Goal: Information Seeking & Learning: Compare options

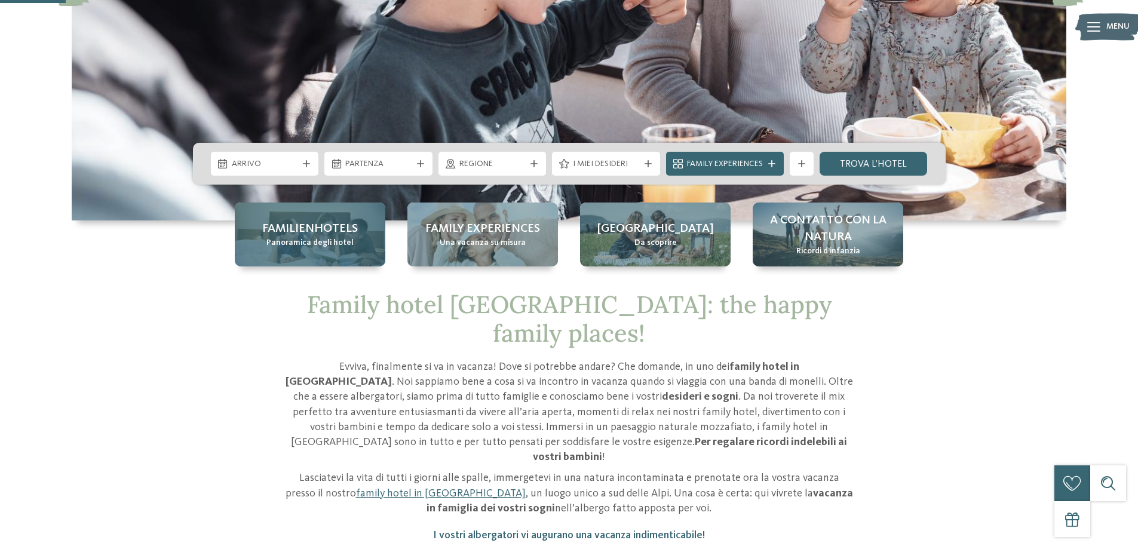
click at [293, 238] on span "Panoramica degli hotel" at bounding box center [309, 243] width 87 height 12
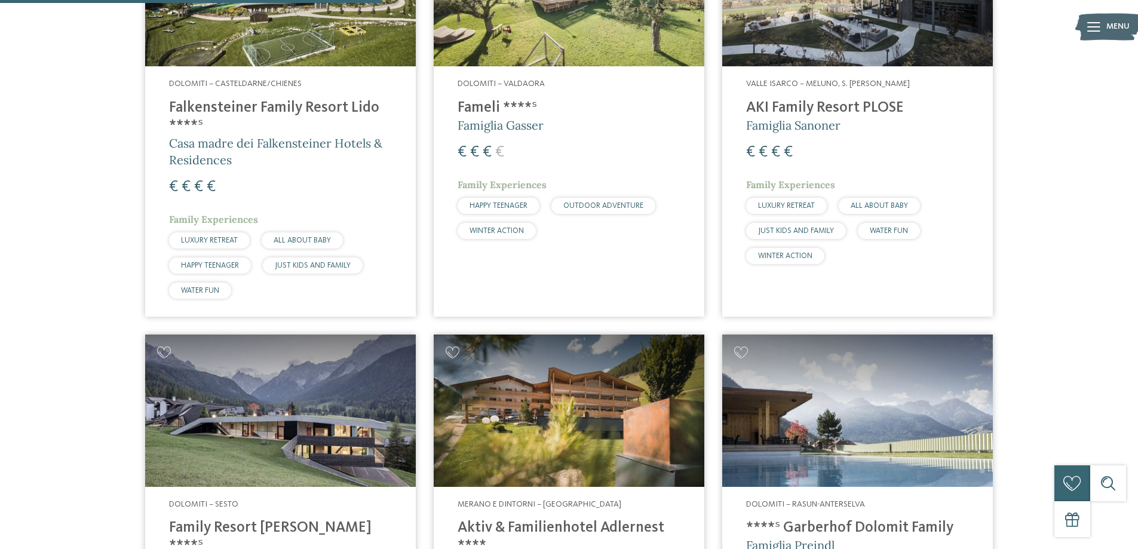
scroll to position [1374, 0]
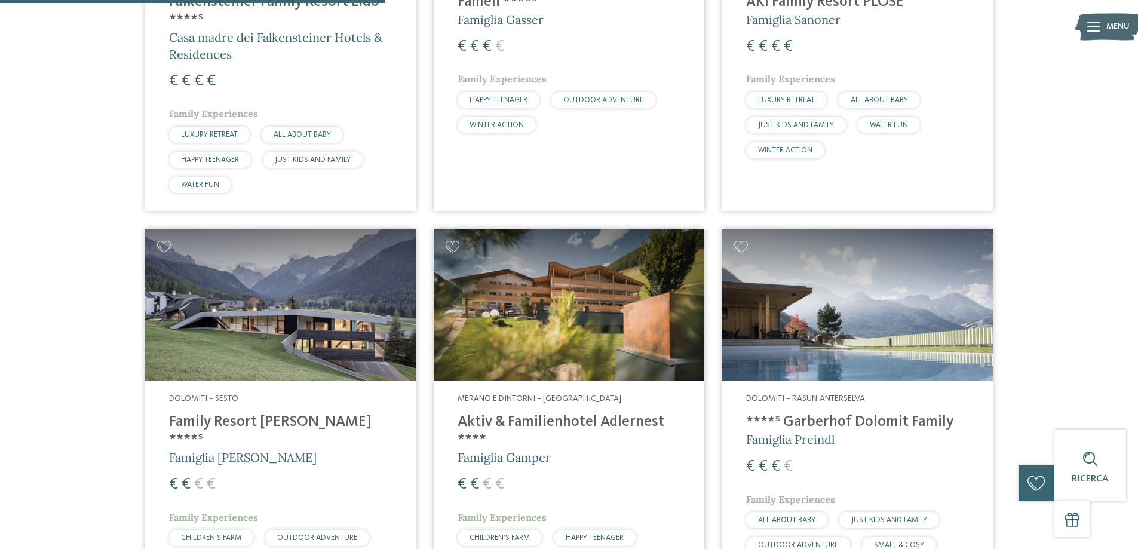
click at [296, 421] on h4 "Family Resort [PERSON_NAME] ****ˢ" at bounding box center [280, 431] width 223 height 36
click at [565, 415] on h4 "Aktiv & Familienhotel Adlernest ****" at bounding box center [569, 431] width 223 height 36
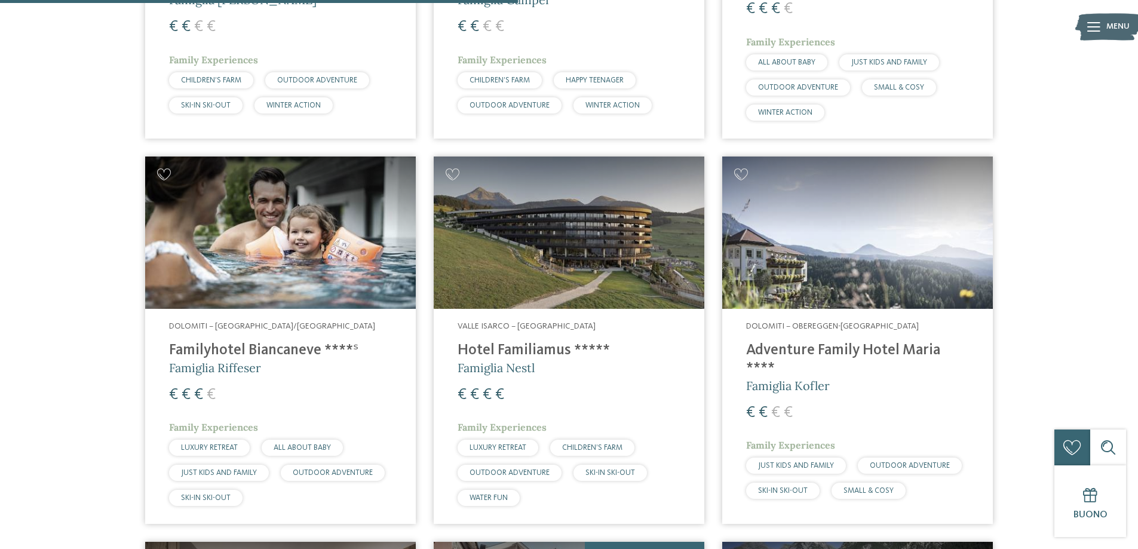
scroll to position [1852, 0]
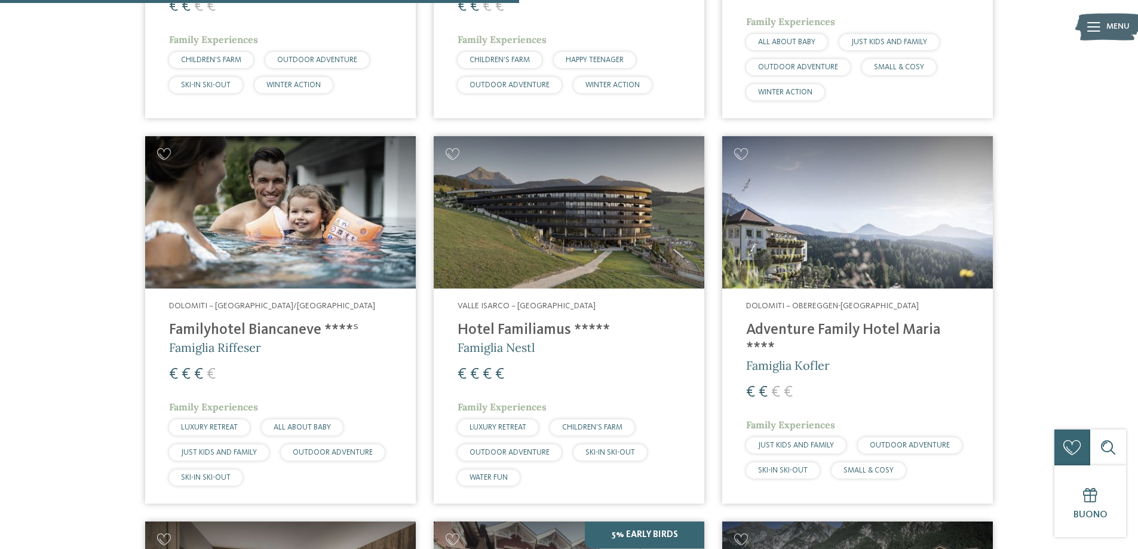
click at [281, 325] on h4 "Familyhotel Biancaneve ****ˢ" at bounding box center [280, 330] width 223 height 18
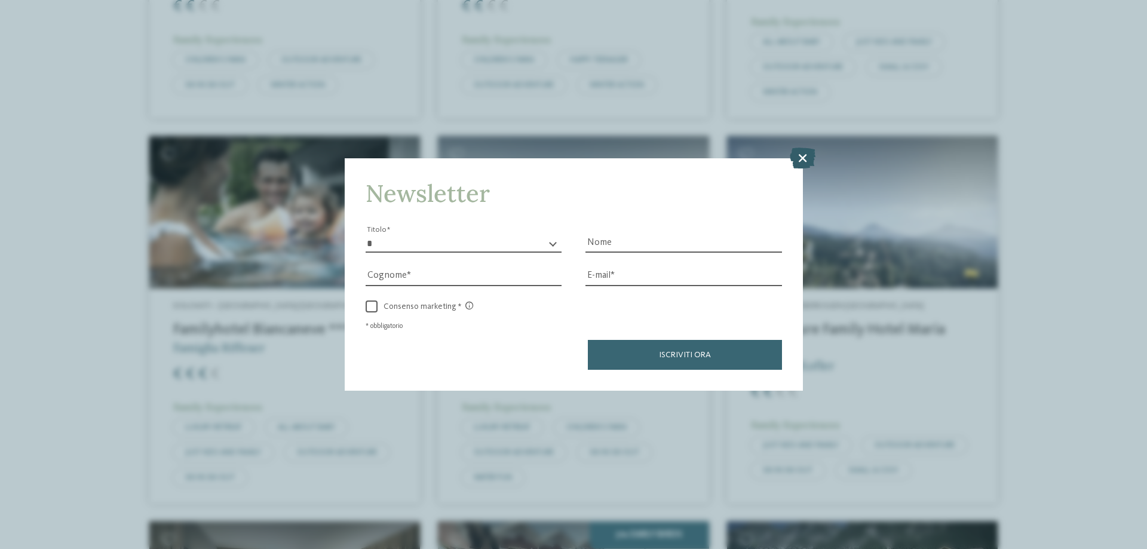
click at [799, 158] on icon at bounding box center [803, 158] width 26 height 21
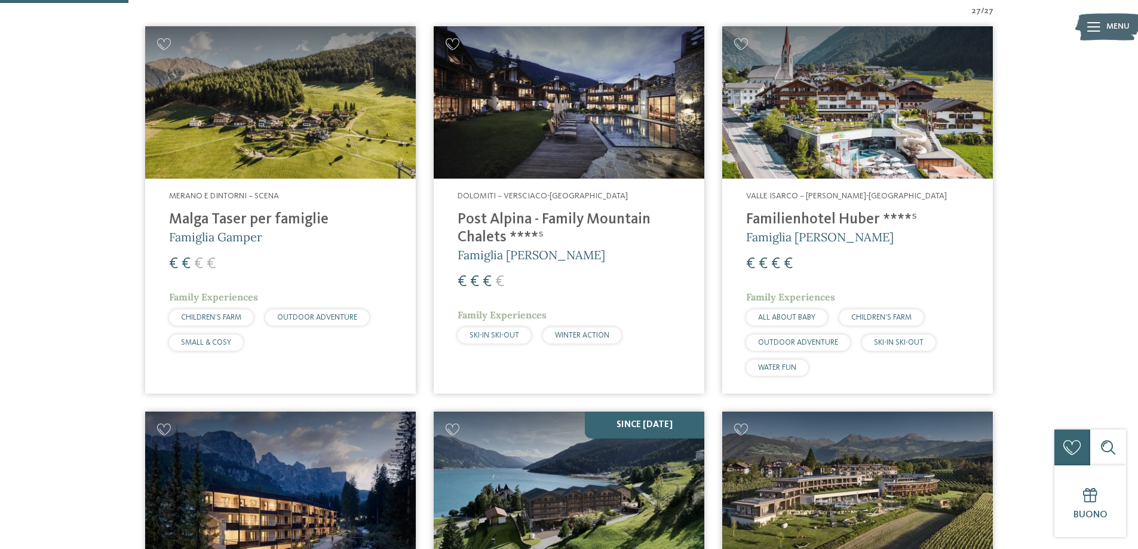
scroll to position [239, 0]
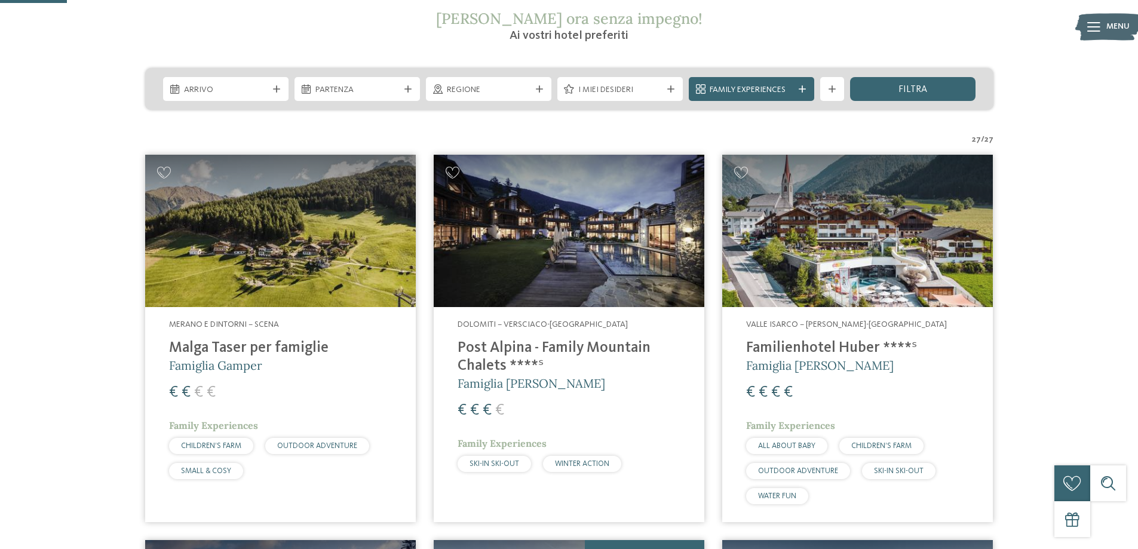
click at [594, 354] on h4 "Post Alpina - Family Mountain Chalets ****ˢ" at bounding box center [569, 357] width 223 height 36
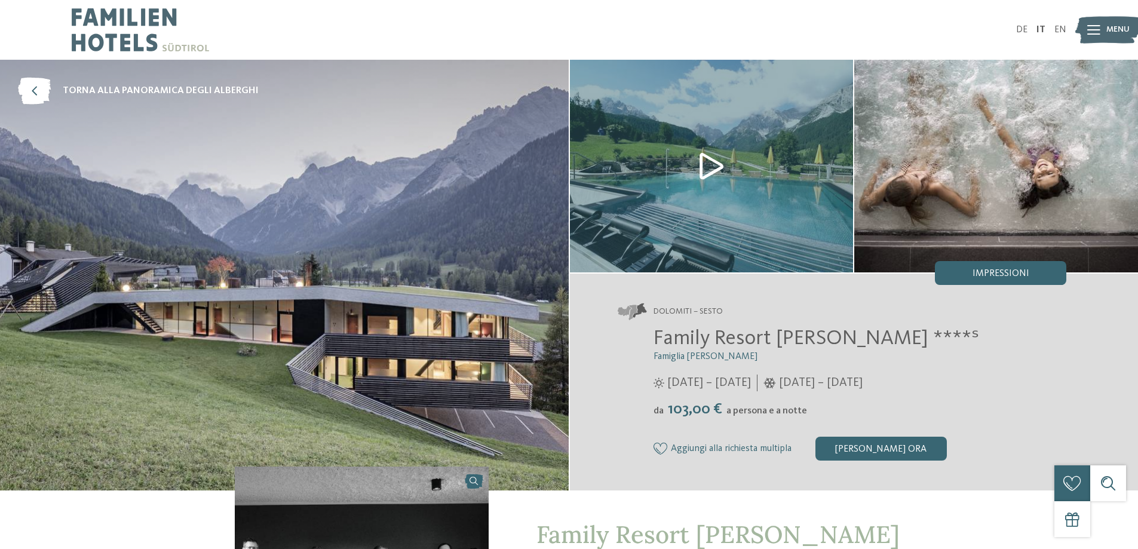
click at [701, 165] on img at bounding box center [712, 166] width 284 height 213
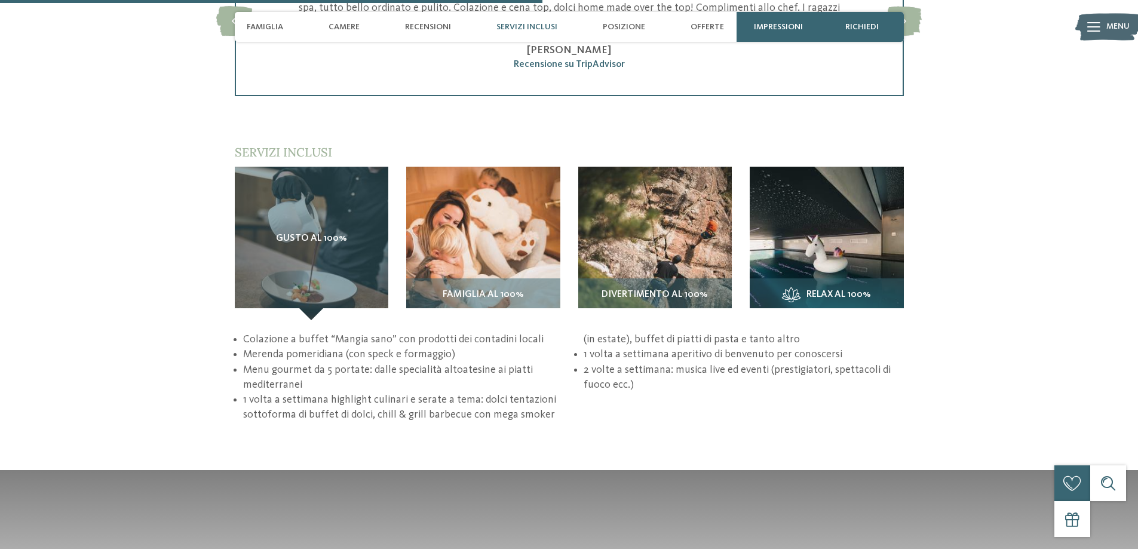
scroll to position [1792, 0]
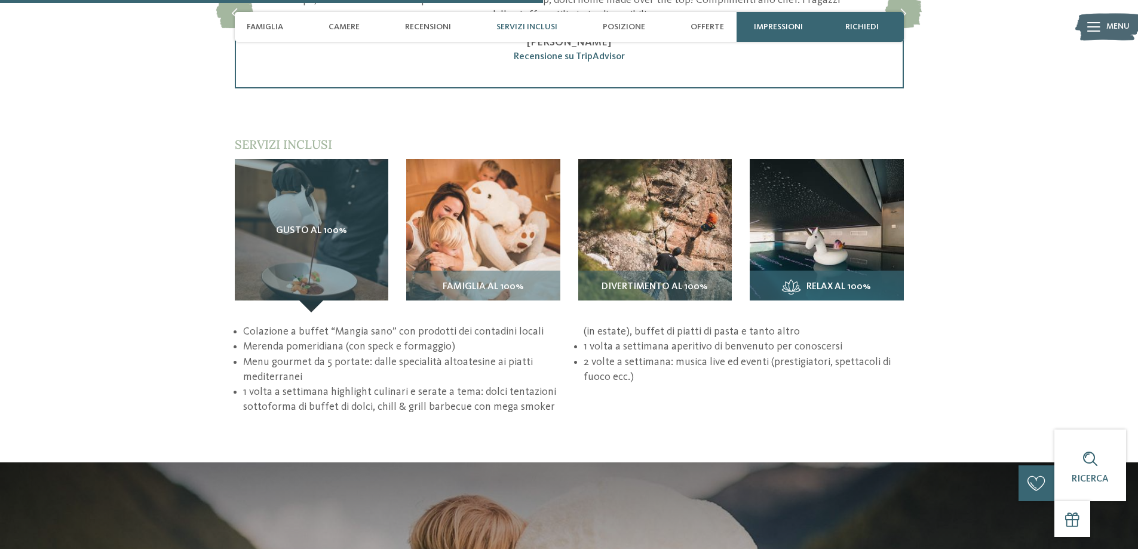
click at [819, 278] on div "Relax al 100%" at bounding box center [827, 292] width 154 height 42
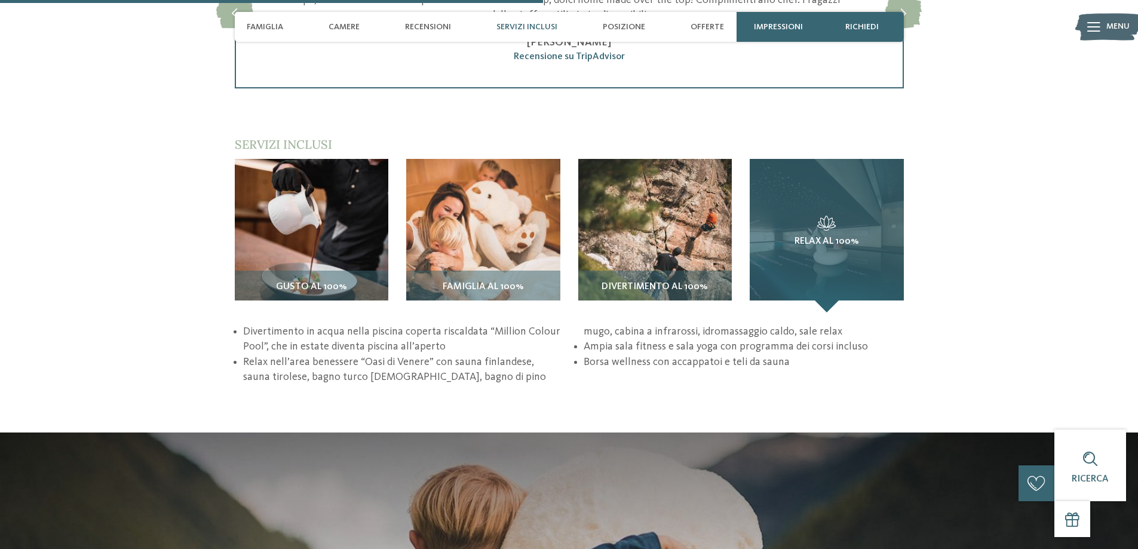
click at [850, 228] on h3 "Relax al 100%" at bounding box center [827, 232] width 106 height 32
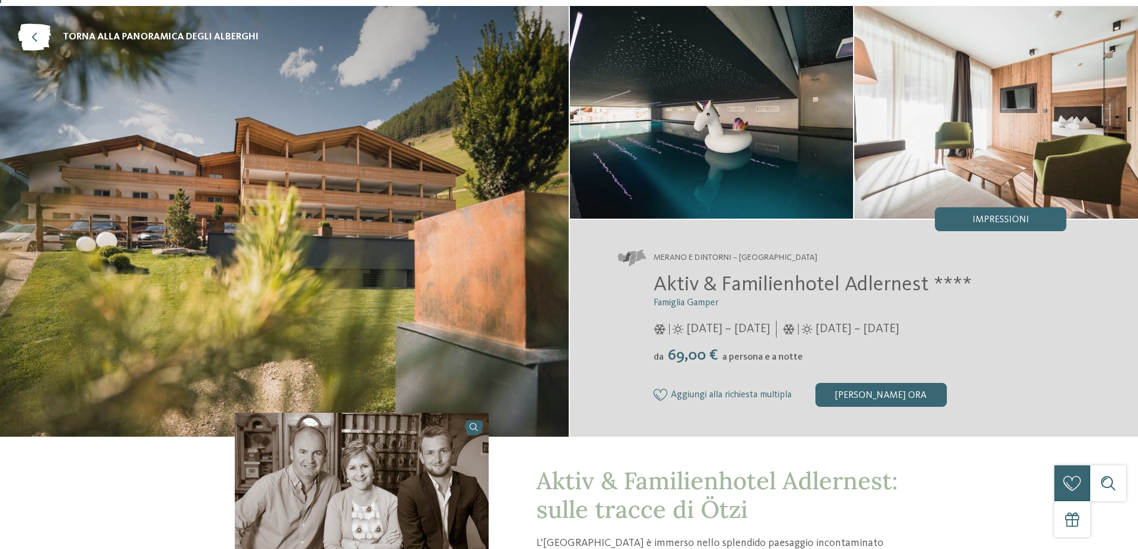
scroll to position [0, 0]
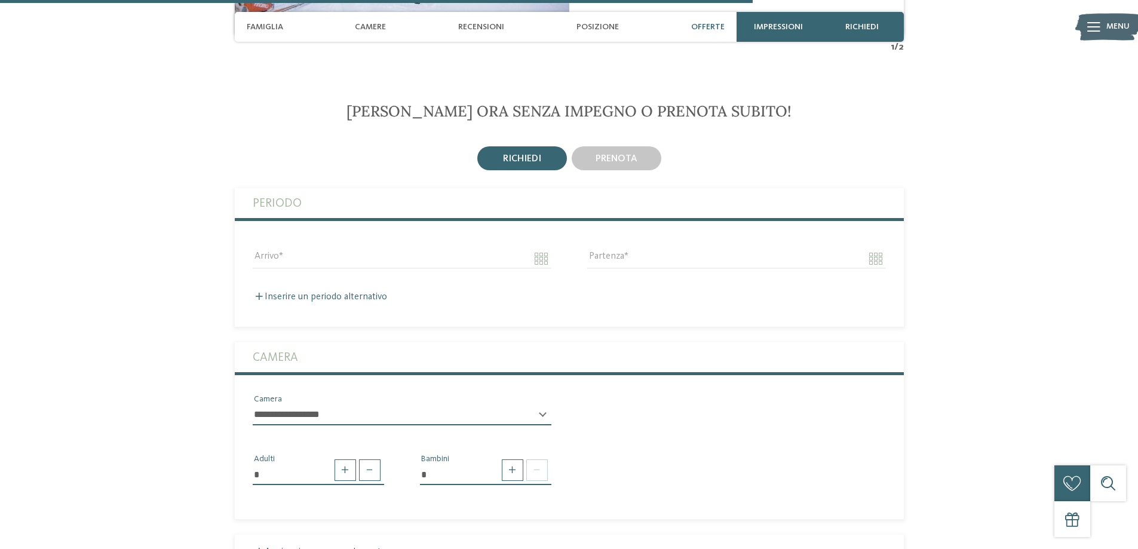
scroll to position [2330, 0]
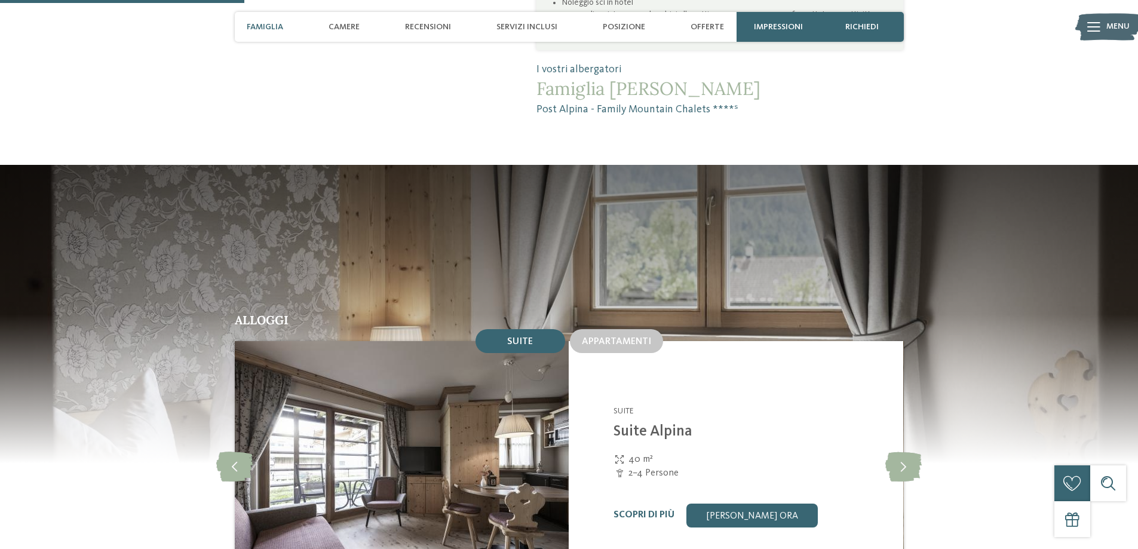
scroll to position [1195, 0]
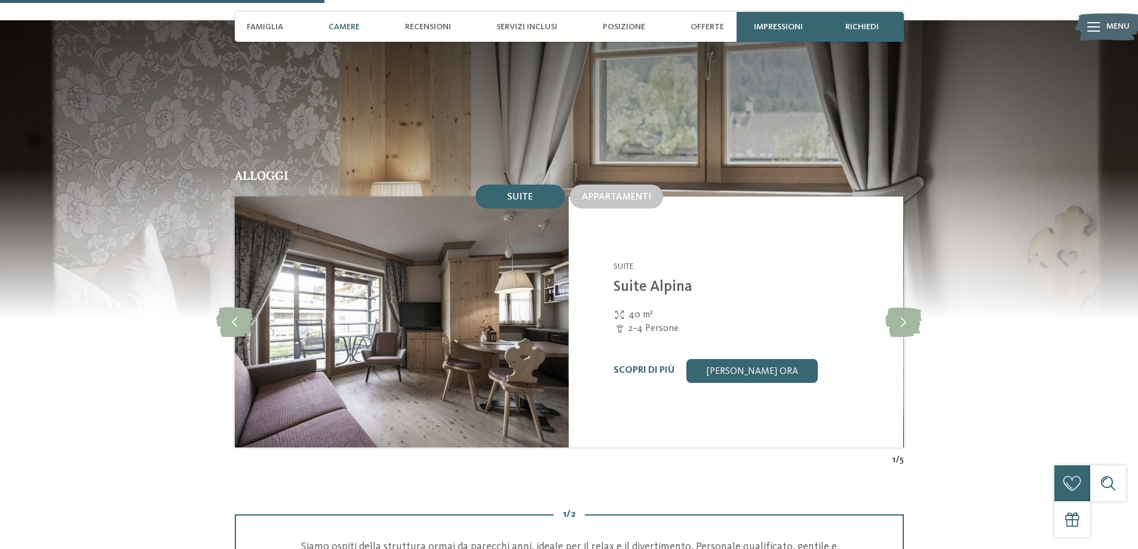
click at [638, 182] on div "Appartamenti" at bounding box center [617, 196] width 98 height 29
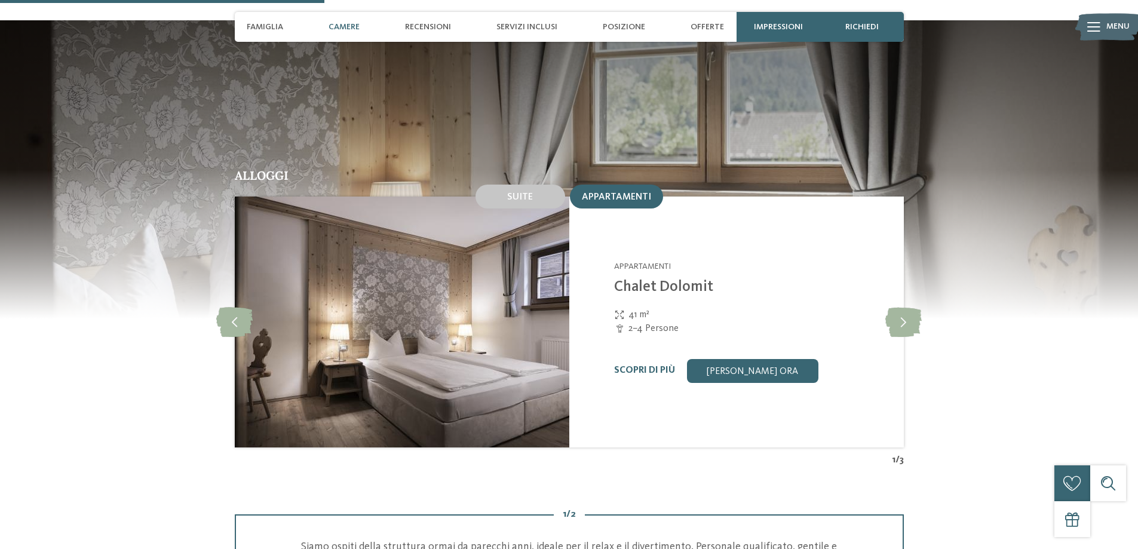
click at [631, 192] on span "Appartamenti" at bounding box center [616, 197] width 69 height 10
click at [629, 185] on div "Appartamenti" at bounding box center [616, 197] width 93 height 24
click at [903, 307] on icon at bounding box center [903, 322] width 36 height 30
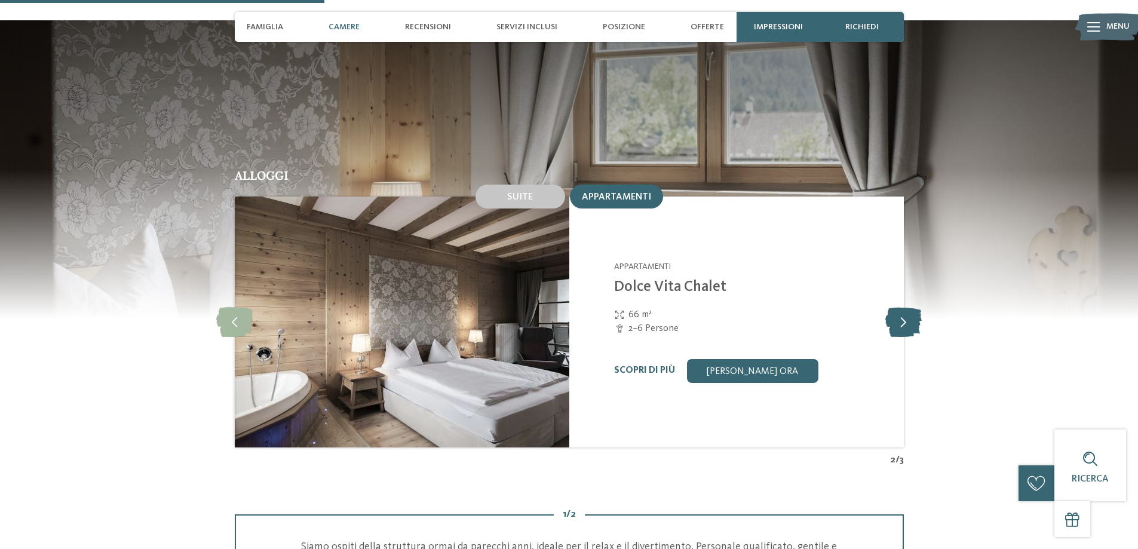
click at [903, 307] on icon at bounding box center [903, 322] width 36 height 30
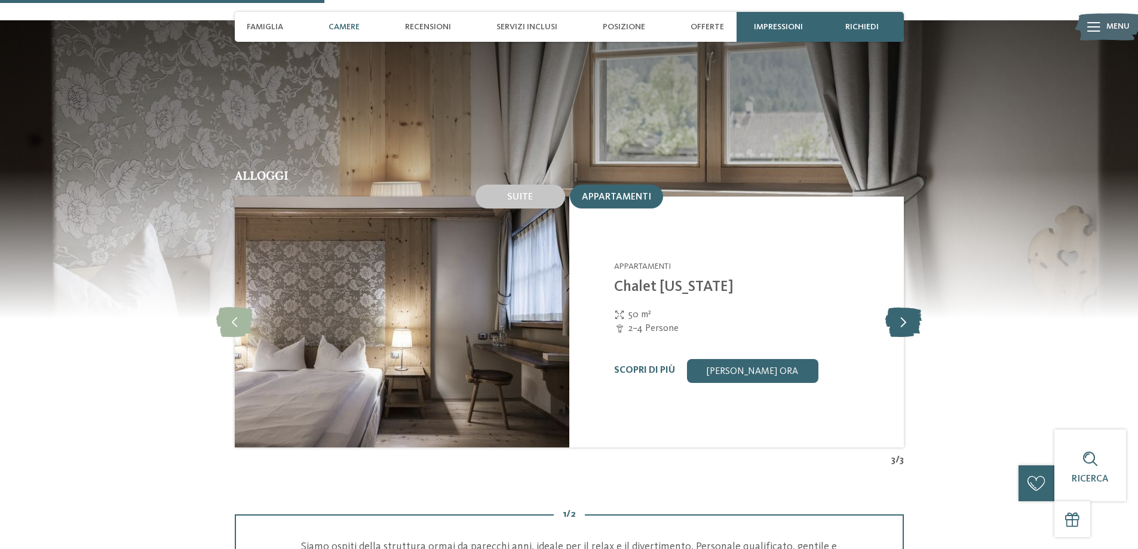
click at [903, 307] on icon at bounding box center [903, 322] width 36 height 30
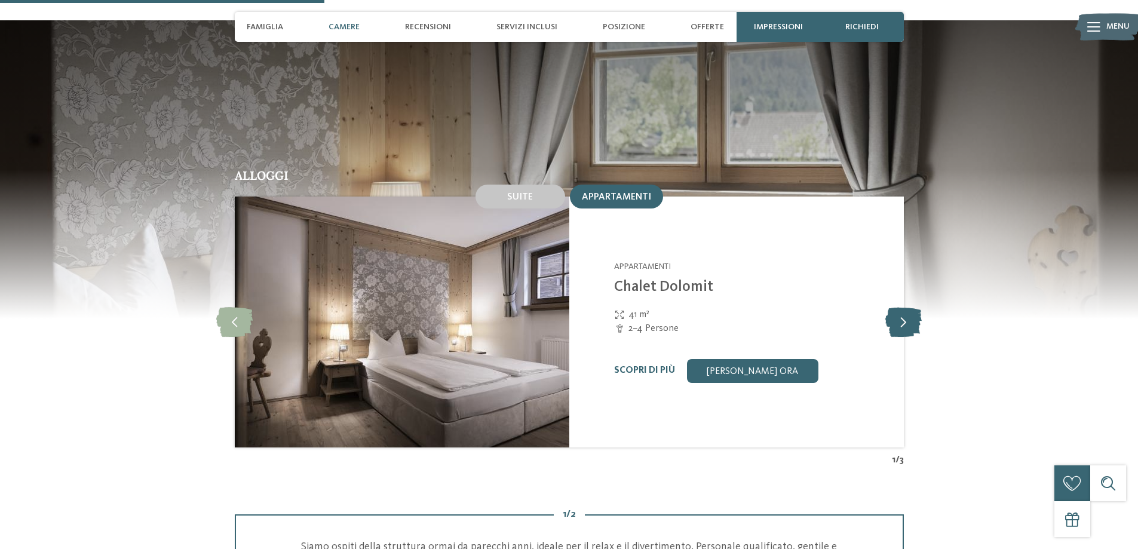
click at [903, 307] on icon at bounding box center [903, 322] width 36 height 30
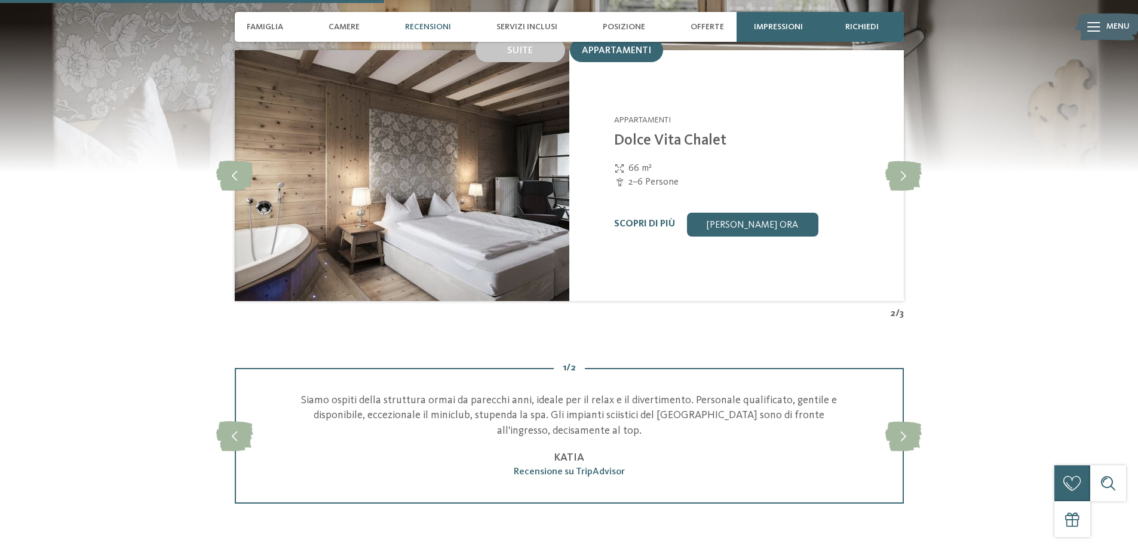
scroll to position [1553, 0]
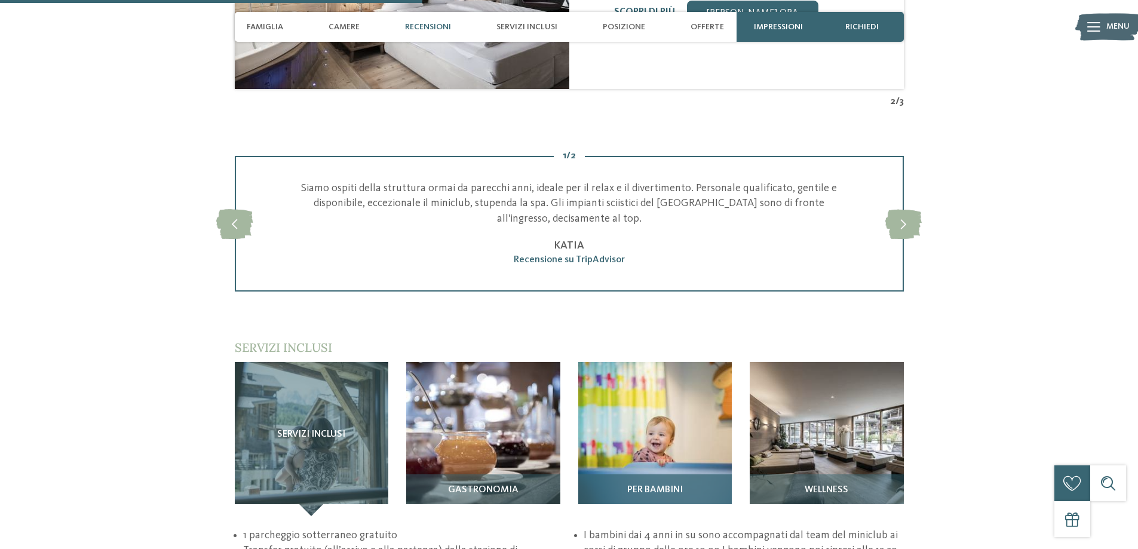
click at [646, 403] on img at bounding box center [655, 439] width 154 height 154
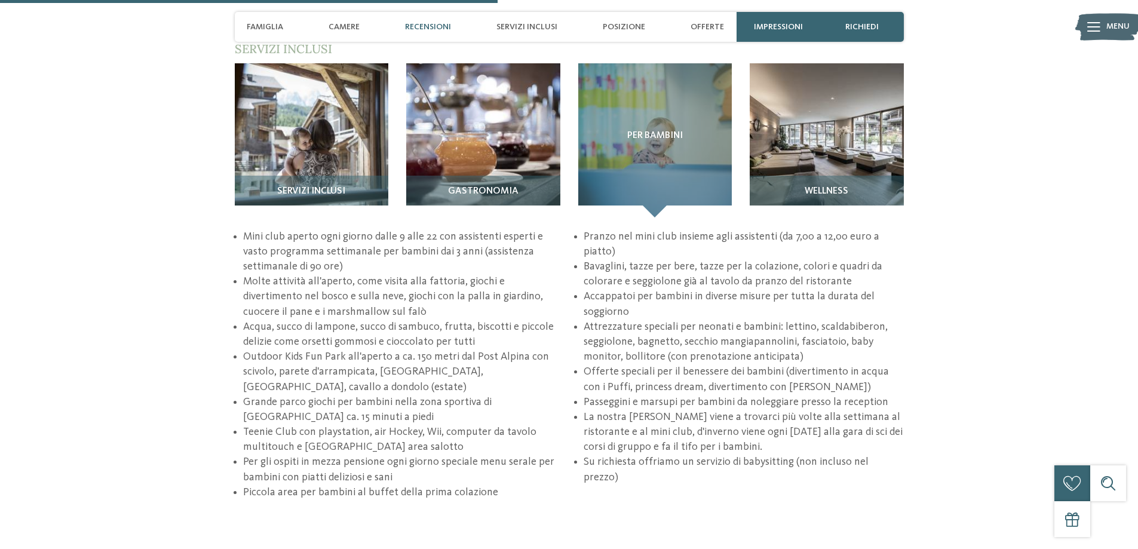
scroll to position [1613, 0]
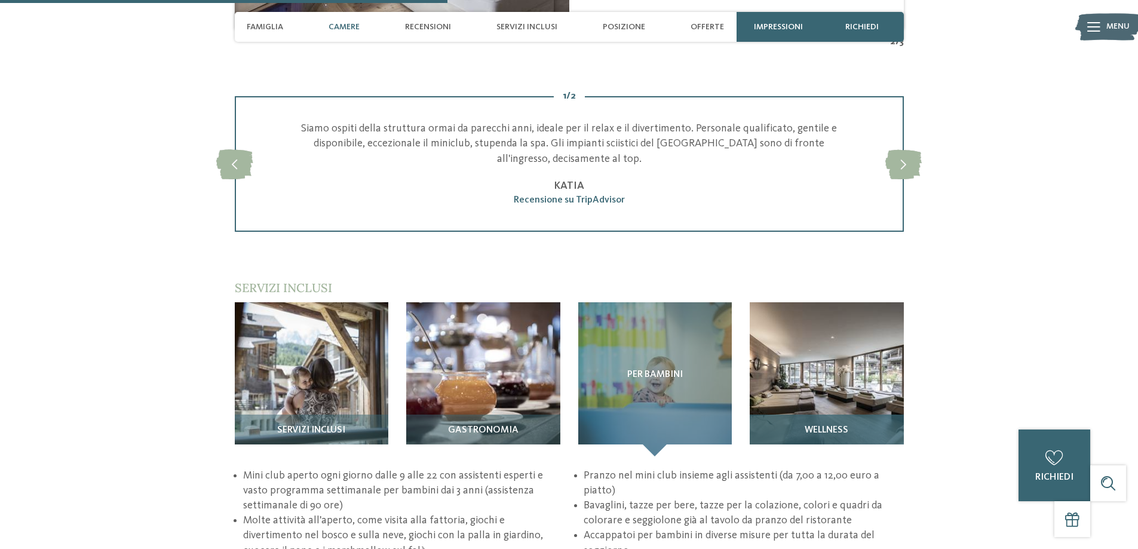
click at [801, 347] on img at bounding box center [827, 379] width 154 height 154
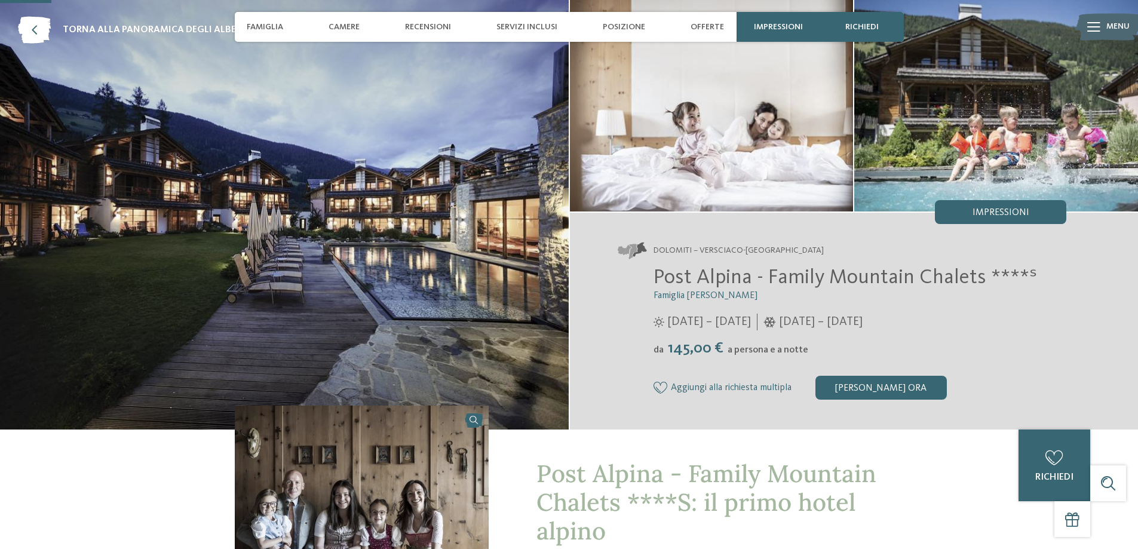
scroll to position [0, 0]
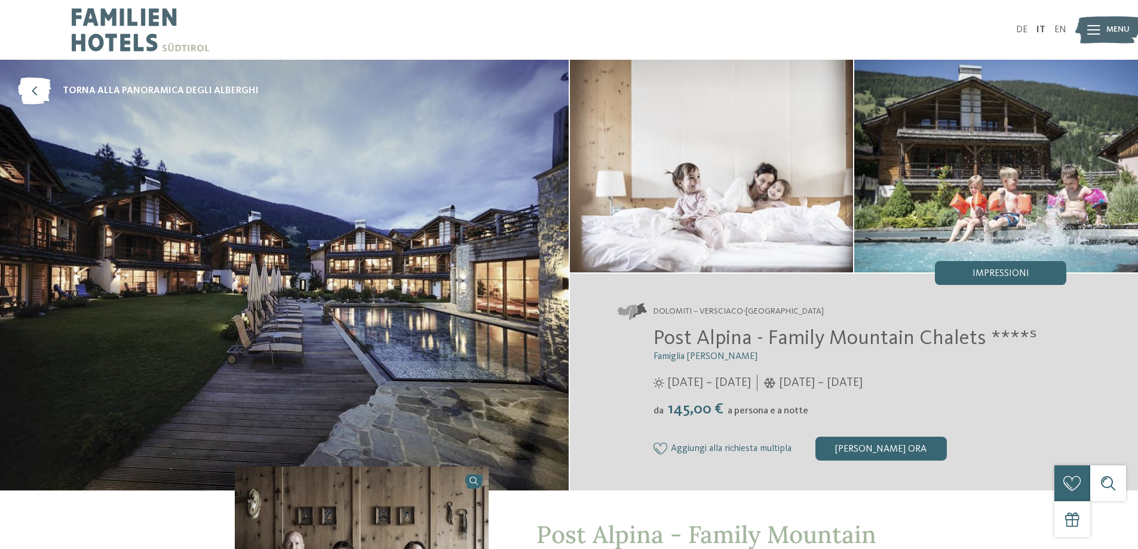
click at [143, 272] on img at bounding box center [284, 275] width 569 height 431
click at [130, 90] on span "torna alla panoramica degli alberghi" at bounding box center [161, 90] width 196 height 13
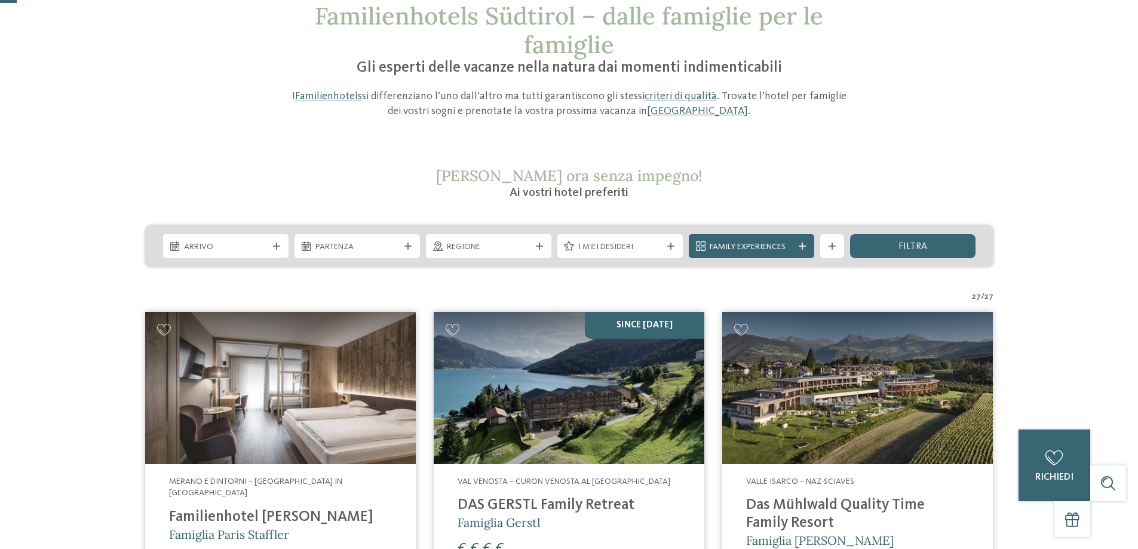
scroll to position [179, 0]
